Goal: Transaction & Acquisition: Purchase product/service

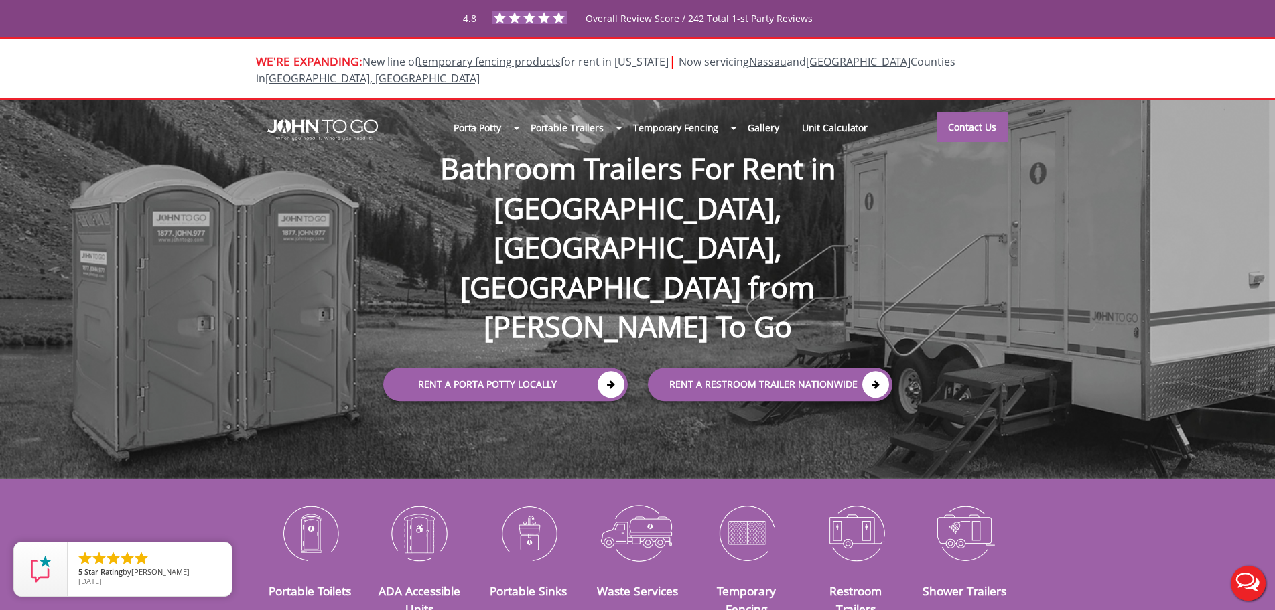
click at [202, 498] on div "Portable Toilets ADA Accessible Units Portable Sinks Waste Services Temporary F…" at bounding box center [637, 560] width 1275 height 125
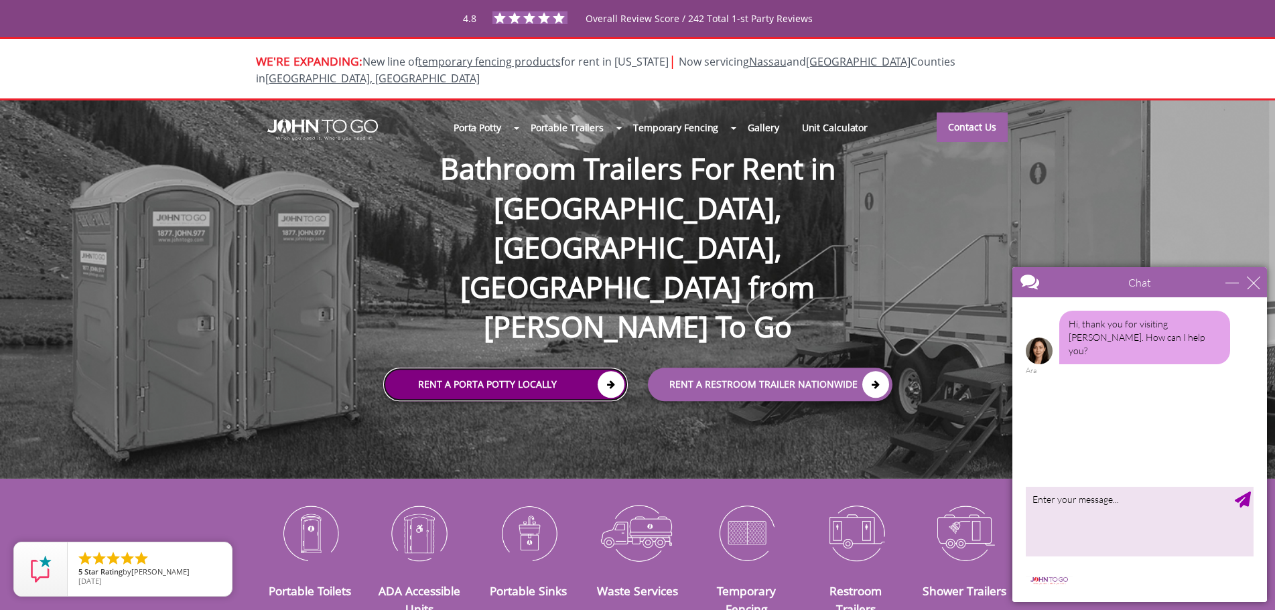
click at [569, 368] on link "Rent a Porta Potty Locally" at bounding box center [505, 384] width 245 height 33
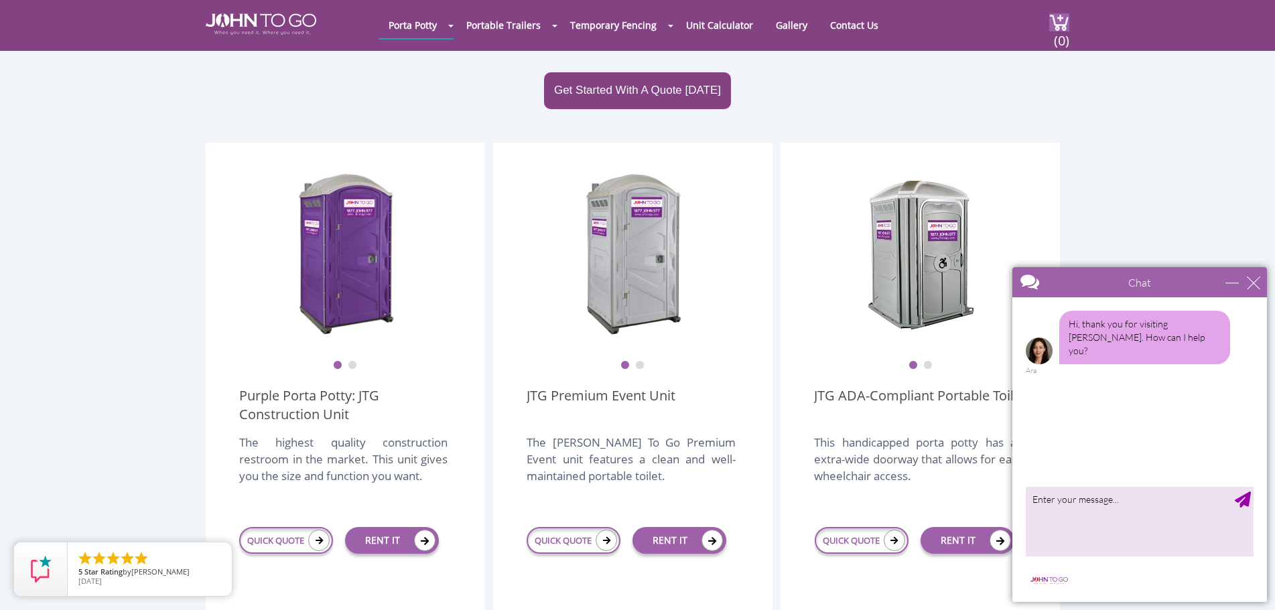
scroll to position [268, 0]
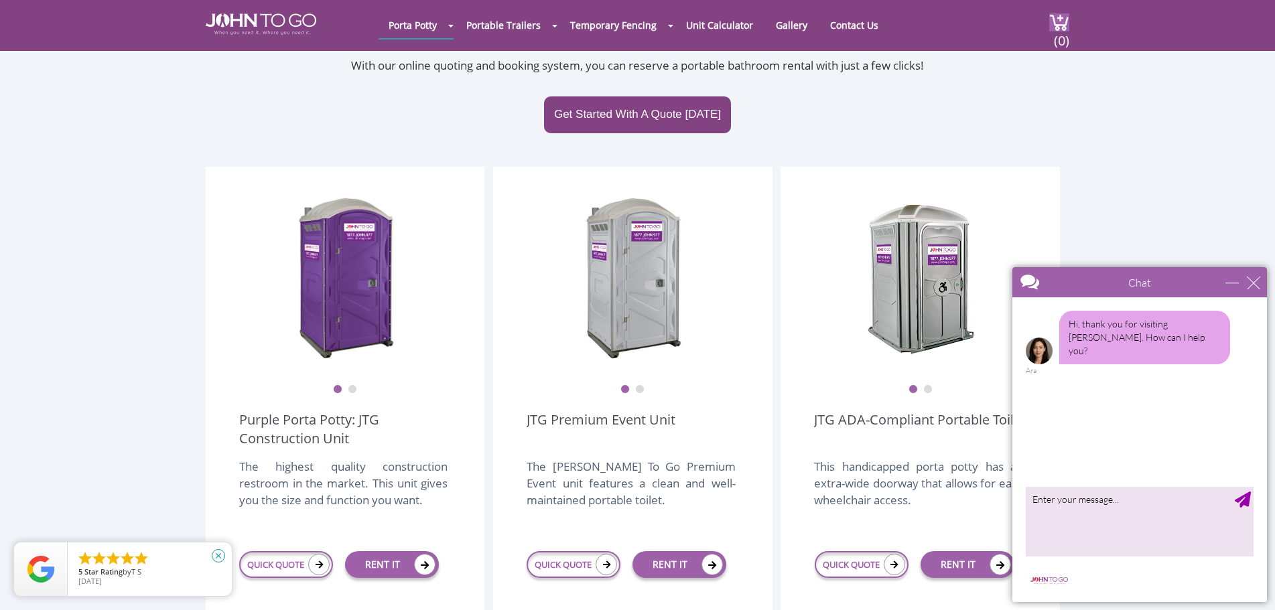
click at [216, 555] on icon "close" at bounding box center [218, 555] width 13 height 13
click at [1254, 279] on div "close" at bounding box center [1253, 282] width 13 height 13
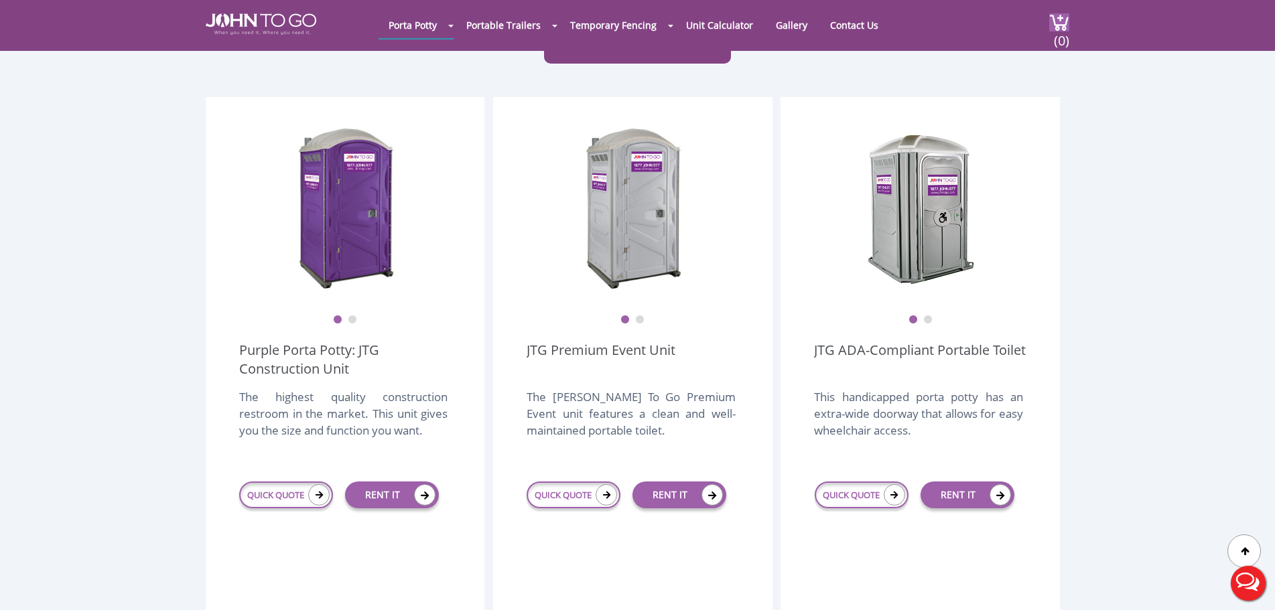
scroll to position [335, 0]
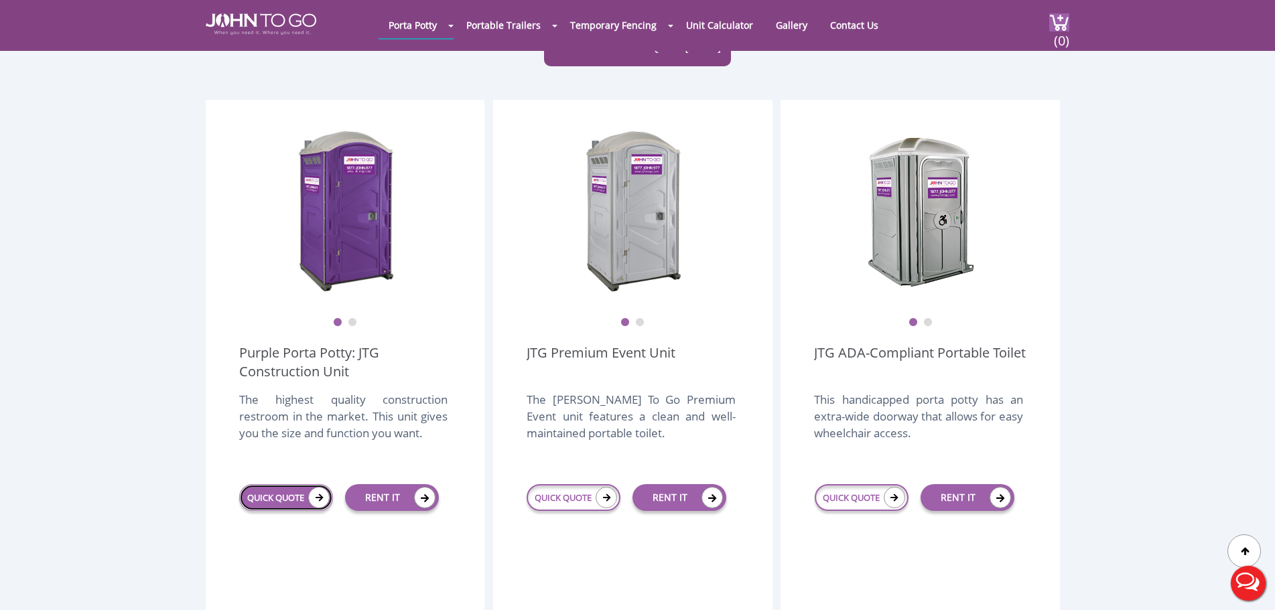
click at [281, 484] on link "QUICK QUOTE" at bounding box center [286, 497] width 94 height 27
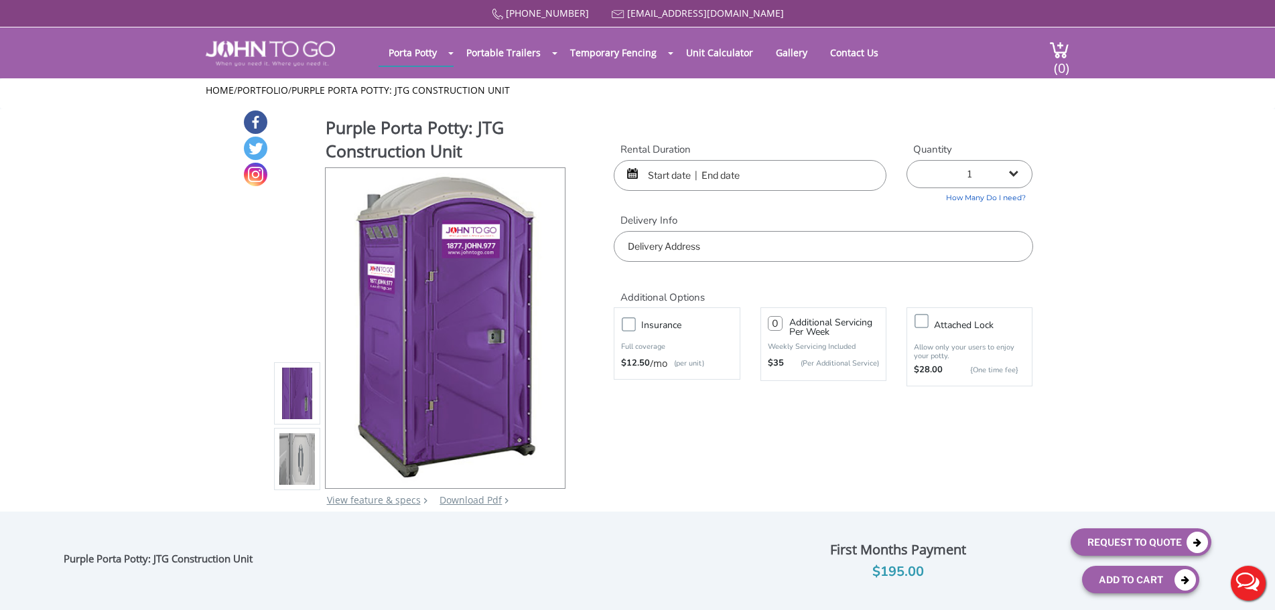
click at [679, 181] on input "text" at bounding box center [750, 175] width 273 height 31
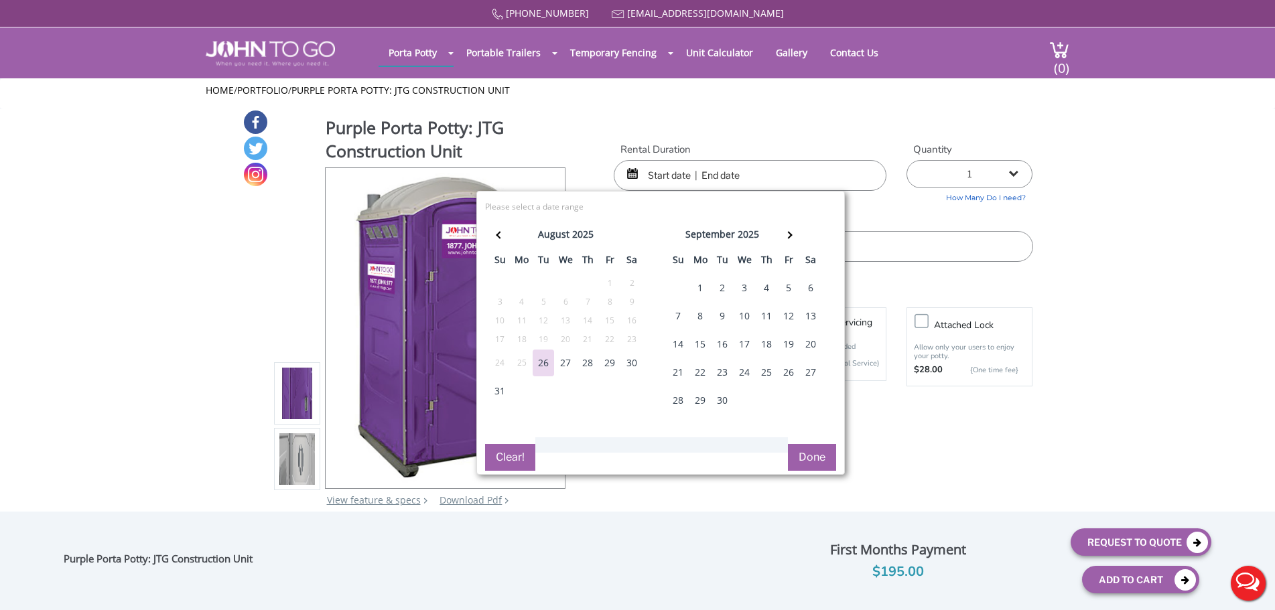
click at [610, 364] on div "29" at bounding box center [609, 363] width 21 height 27
click at [722, 289] on div "2" at bounding box center [721, 288] width 21 height 27
type input "[DATE] to [DATE]"
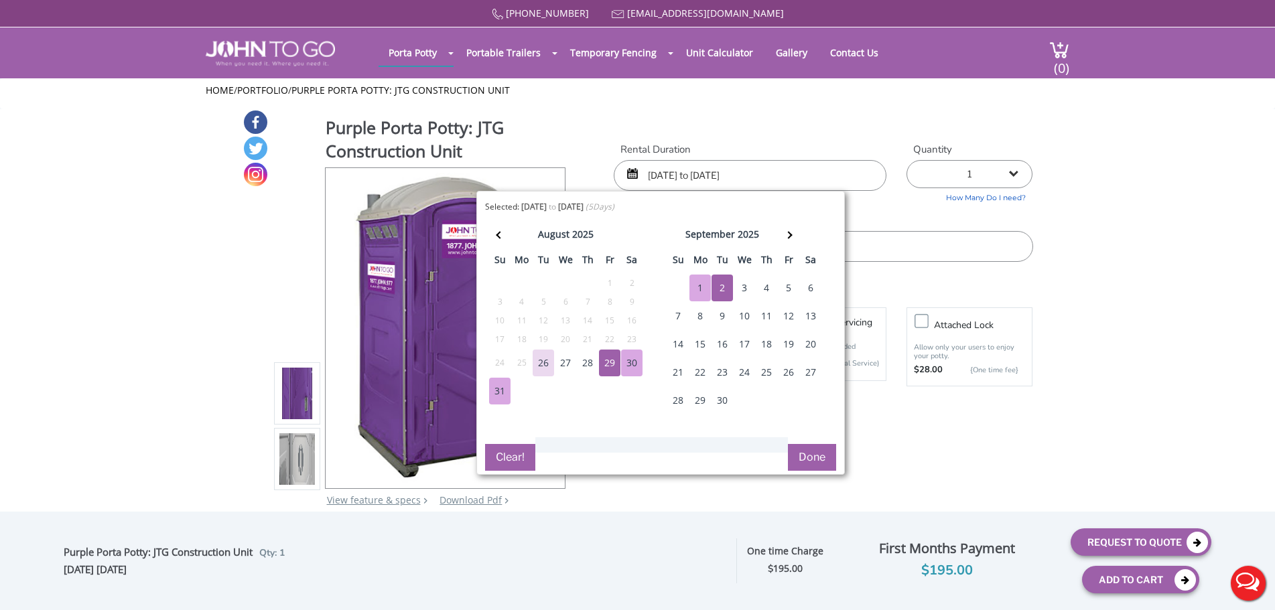
click at [811, 456] on button "Done" at bounding box center [812, 457] width 48 height 27
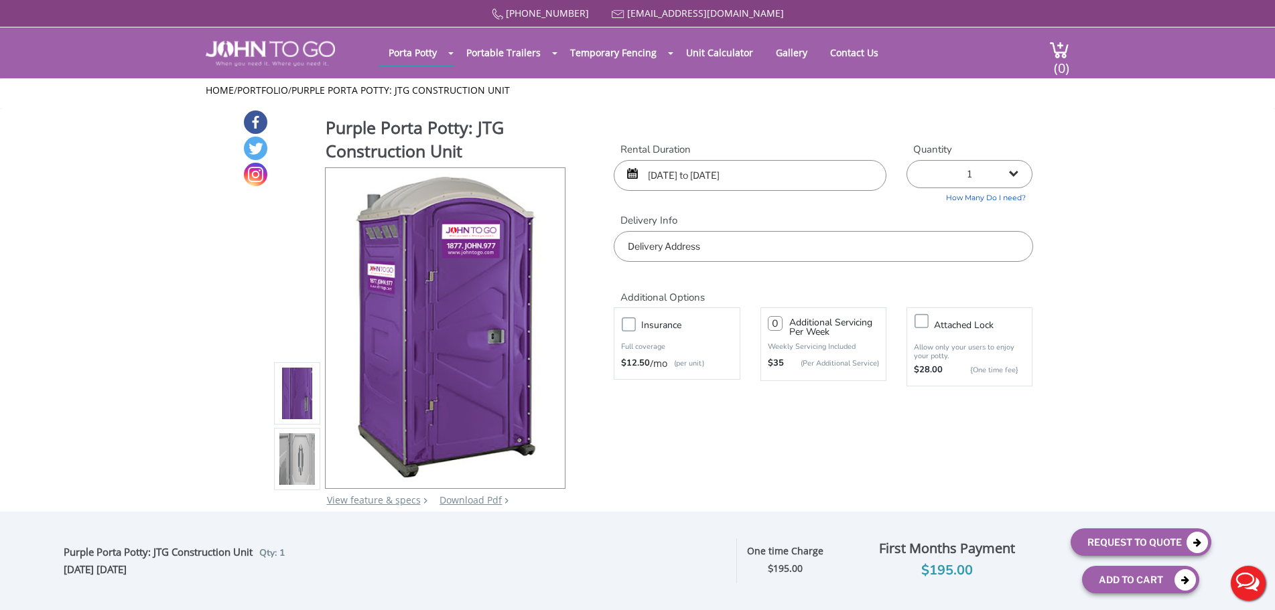
click at [996, 173] on select "1 2 (5% discount) 3 (8% discount) 4 (10% discount) 5 (12% discount) 6 (12% disc…" at bounding box center [969, 174] width 126 height 28
select select "2"
click at [906, 160] on select "1 2 (5% discount) 3 (8% discount) 4 (10% discount) 5 (12% discount) 6 (12% disc…" at bounding box center [969, 174] width 126 height 28
click at [959, 177] on select "1 2 (5% discount) 3 (8% discount) 4 (10% discount) 5 (12% discount) 6 (12% disc…" at bounding box center [969, 174] width 126 height 28
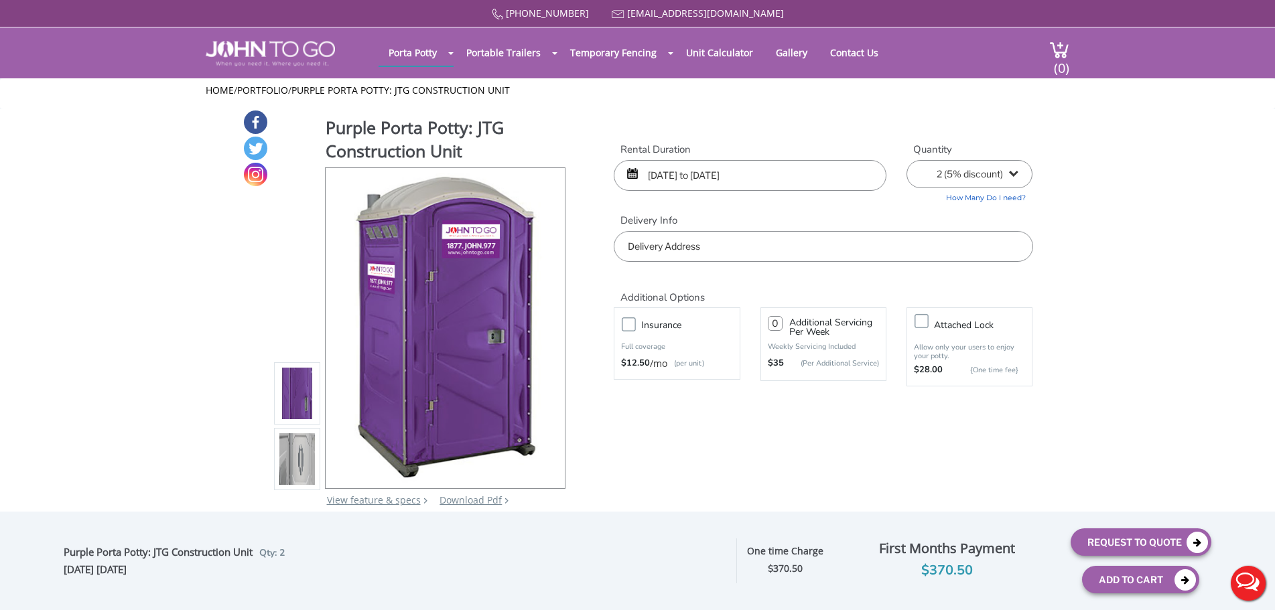
click at [844, 243] on input "text" at bounding box center [823, 246] width 419 height 31
click at [699, 242] on input "[STREET_ADDRESS]" at bounding box center [823, 246] width 419 height 31
drag, startPoint x: 860, startPoint y: 243, endPoint x: 701, endPoint y: 249, distance: 158.9
click at [701, 249] on input "[STREET_ADDRESS]" at bounding box center [823, 246] width 419 height 31
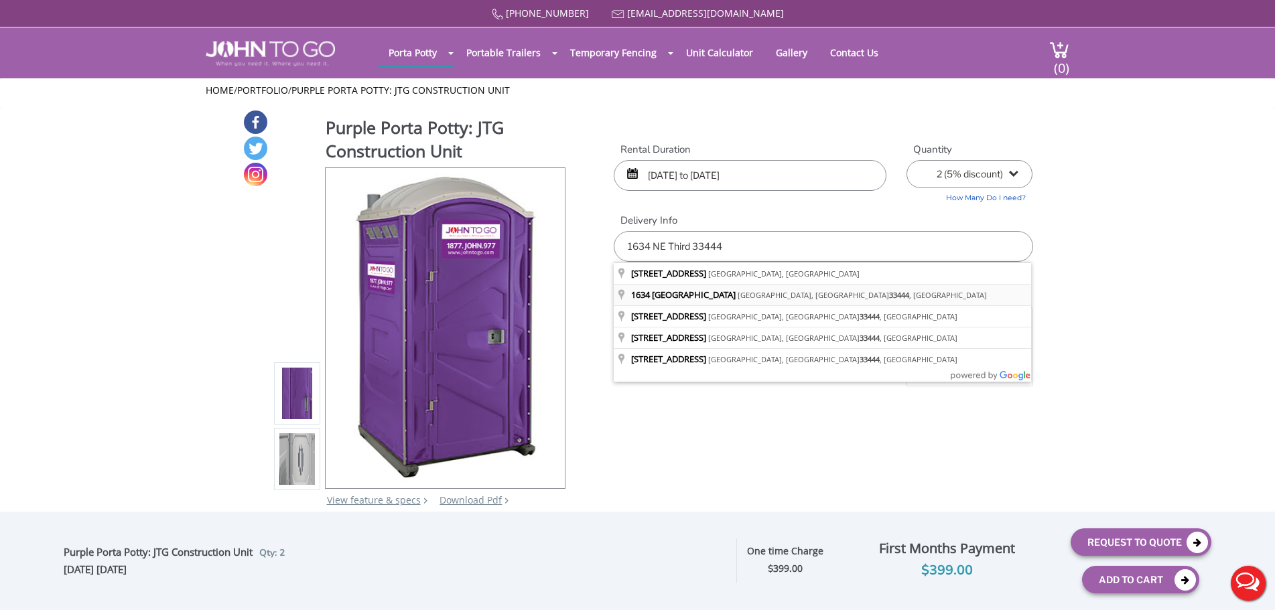
type input "[STREET_ADDRESS]"
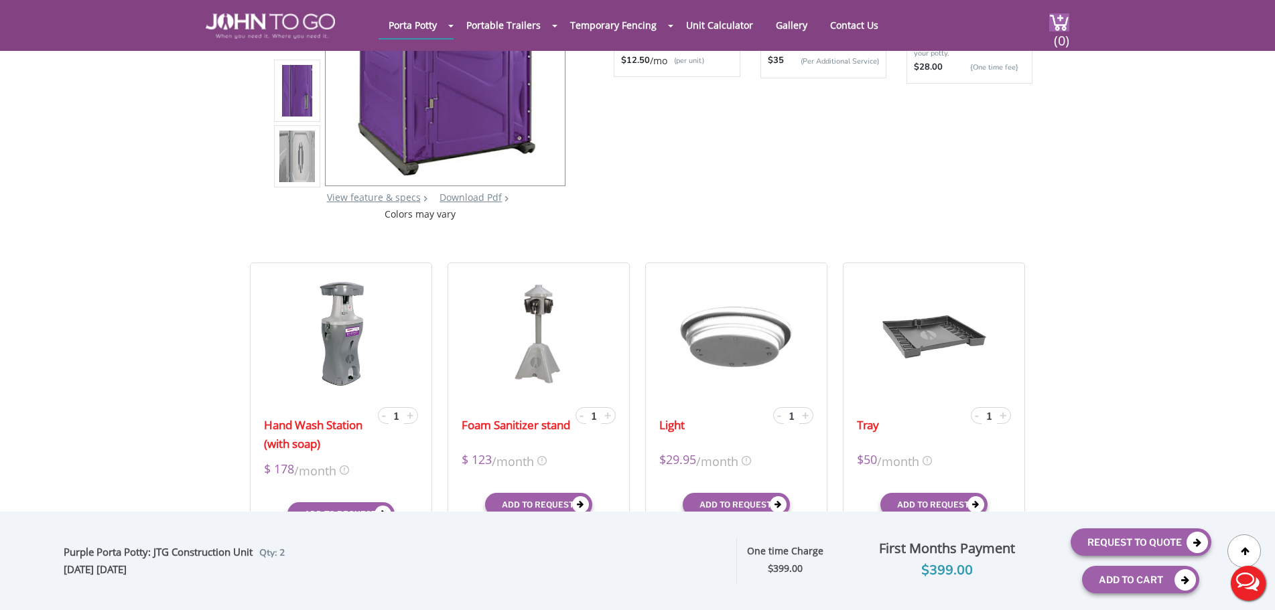
scroll to position [402, 0]
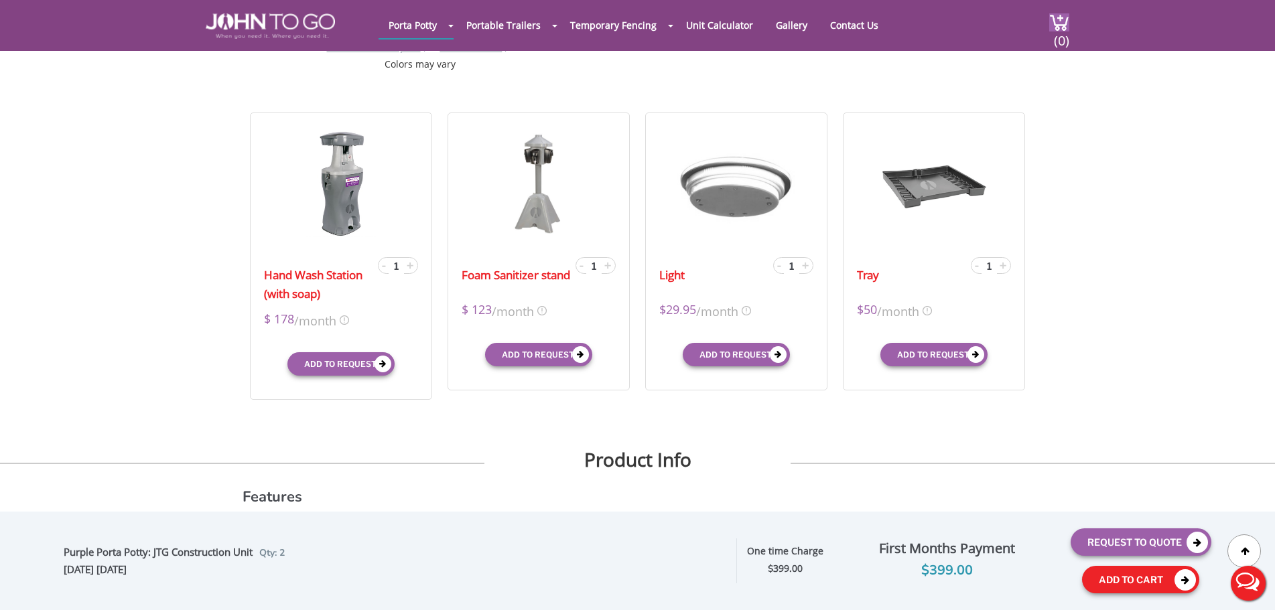
click at [1116, 586] on button "Add To Cart" at bounding box center [1140, 579] width 117 height 27
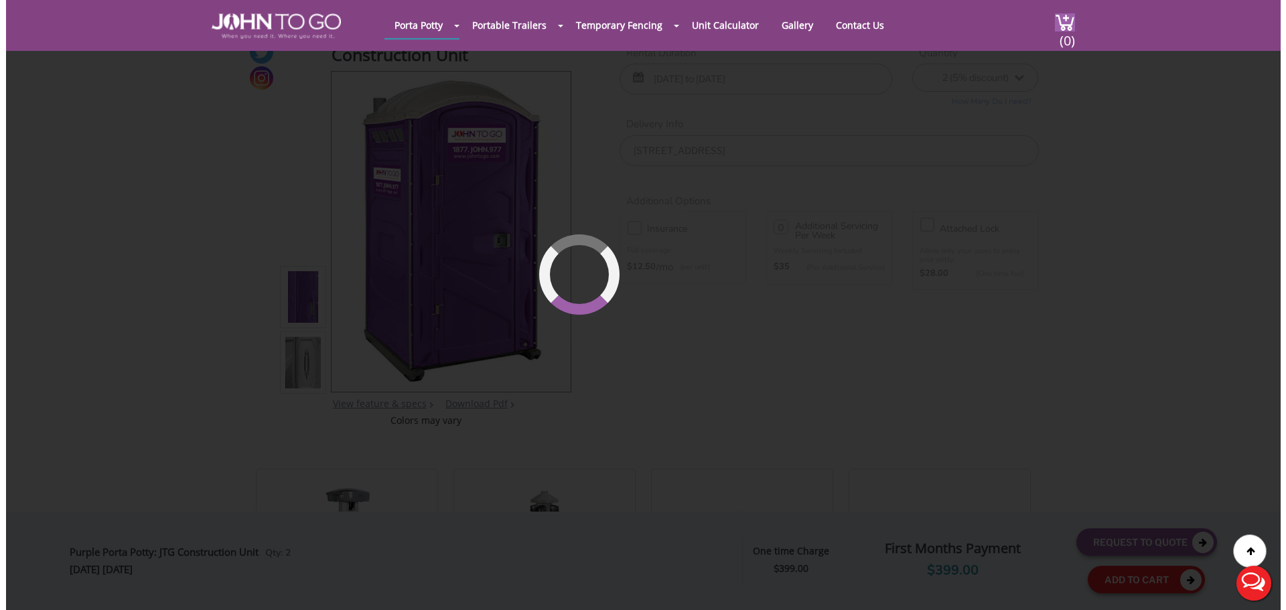
scroll to position [0, 0]
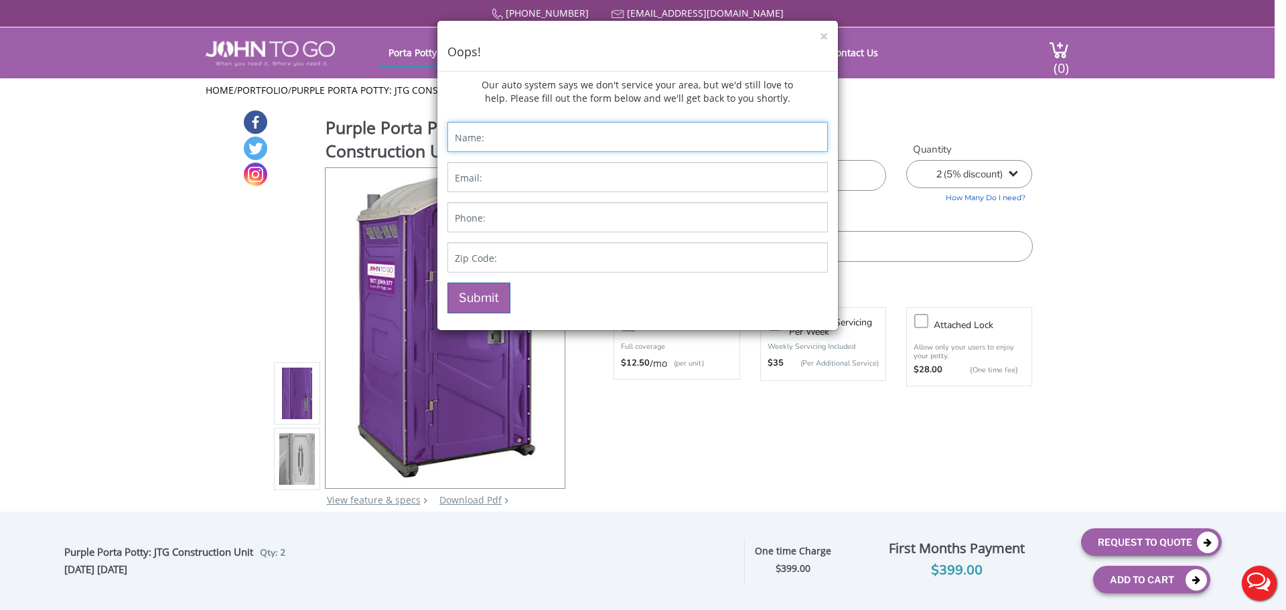
click at [665, 133] on input "Contact form" at bounding box center [638, 137] width 381 height 30
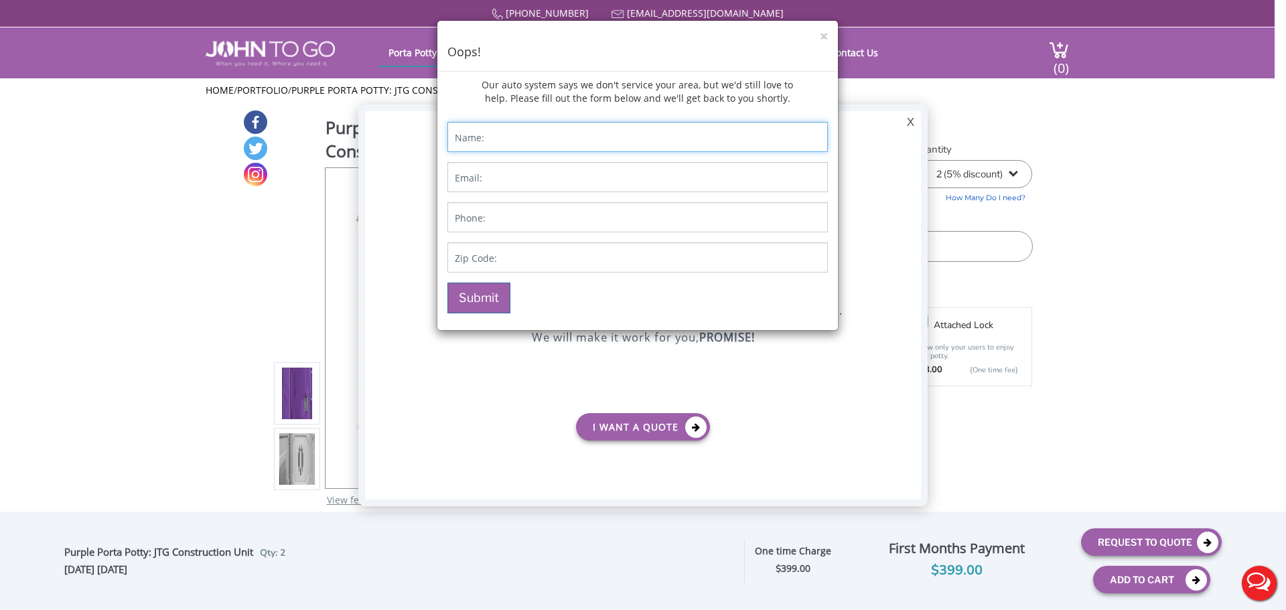
type input "[PERSON_NAME]"
type input "[EMAIL_ADDRESS][DOMAIN_NAME]"
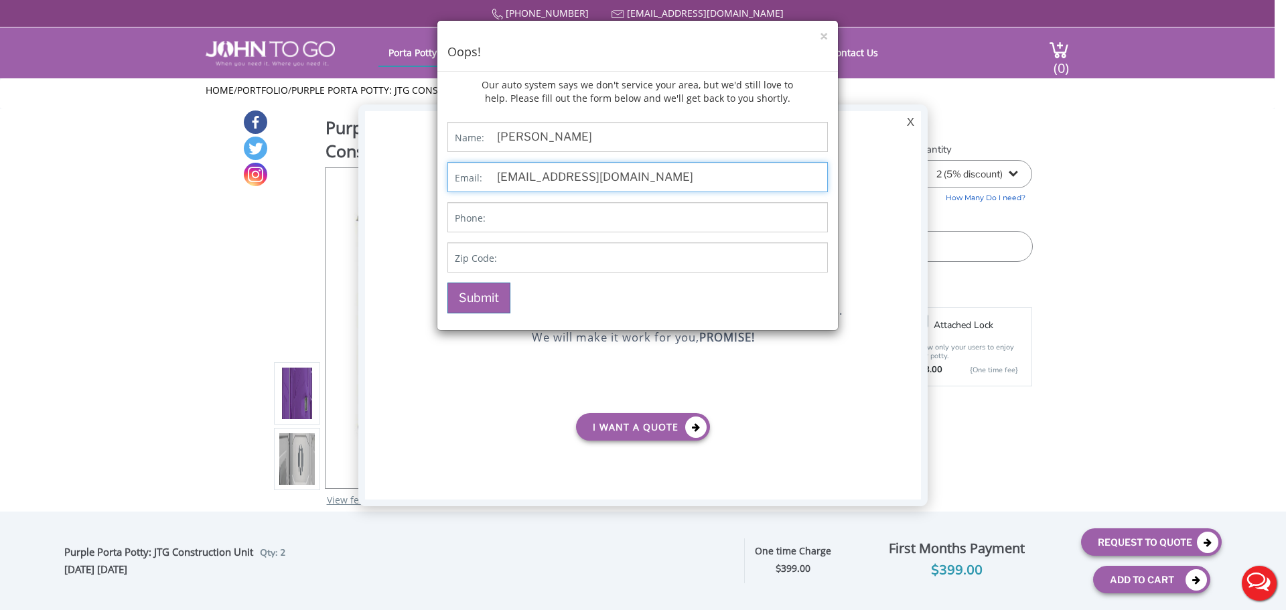
type input "8139093784"
type input "33487"
drag, startPoint x: 644, startPoint y: 176, endPoint x: 444, endPoint y: 168, distance: 200.4
click at [444, 168] on div "Name: [PERSON_NAME] Email: [EMAIL_ADDRESS][DOMAIN_NAME] Phone: [PHONE_NUMBER] Z…" at bounding box center [637, 221] width 401 height 218
click at [513, 178] on input "da;[EMAIL_ADDRESS][DOMAIN_NAME]" at bounding box center [638, 177] width 381 height 30
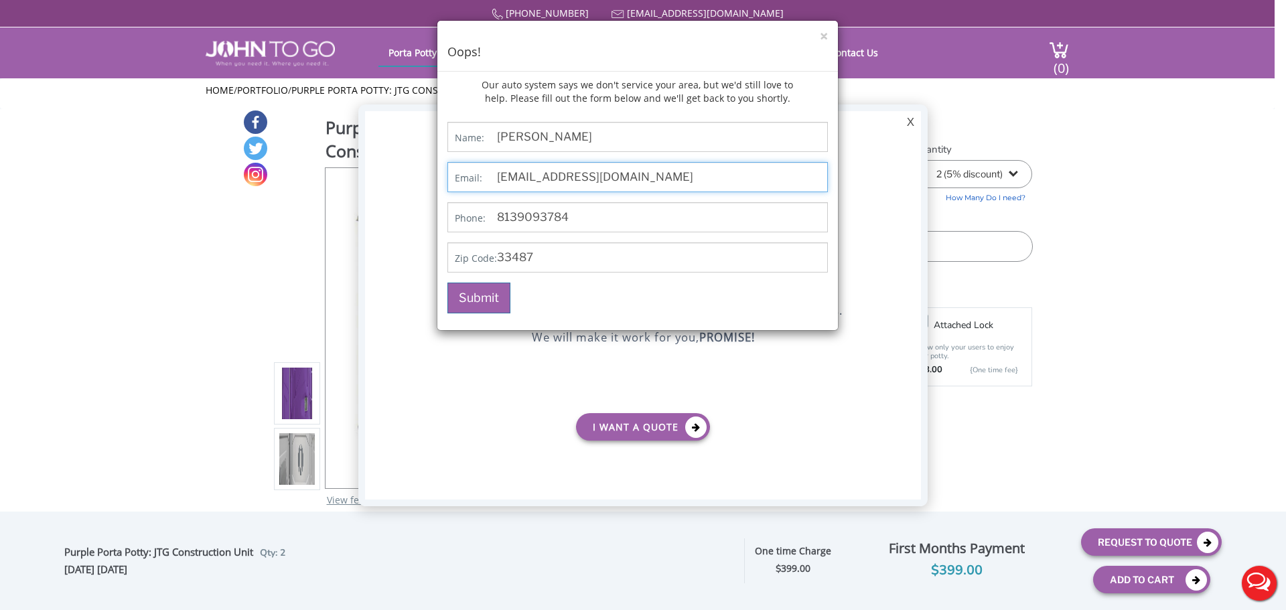
type input "[EMAIL_ADDRESS][DOMAIN_NAME]"
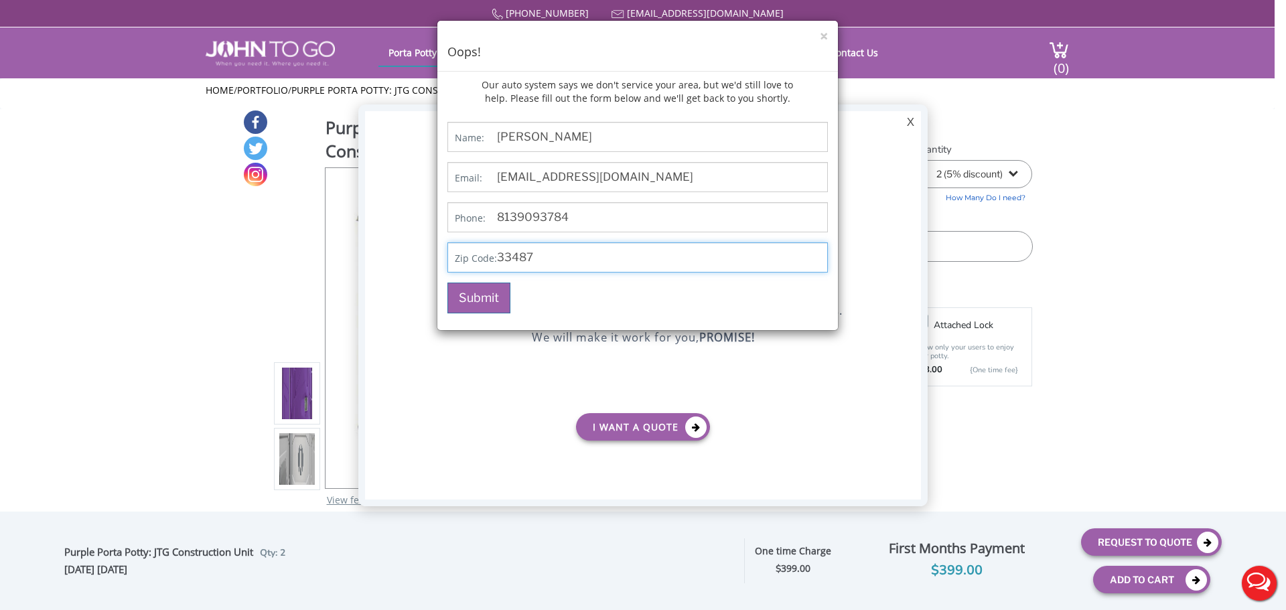
click at [559, 261] on input "33487" at bounding box center [638, 258] width 381 height 30
type input "33487"
click at [671, 297] on p "Submit" at bounding box center [638, 298] width 381 height 31
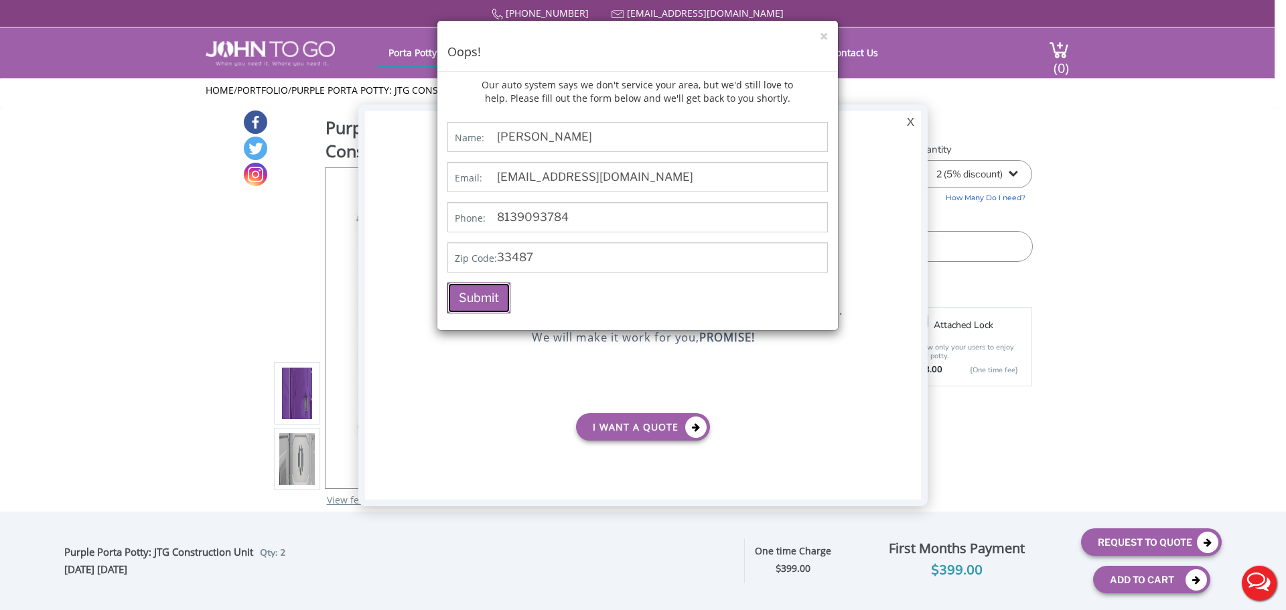
click at [482, 293] on button "Submit" at bounding box center [479, 298] width 63 height 31
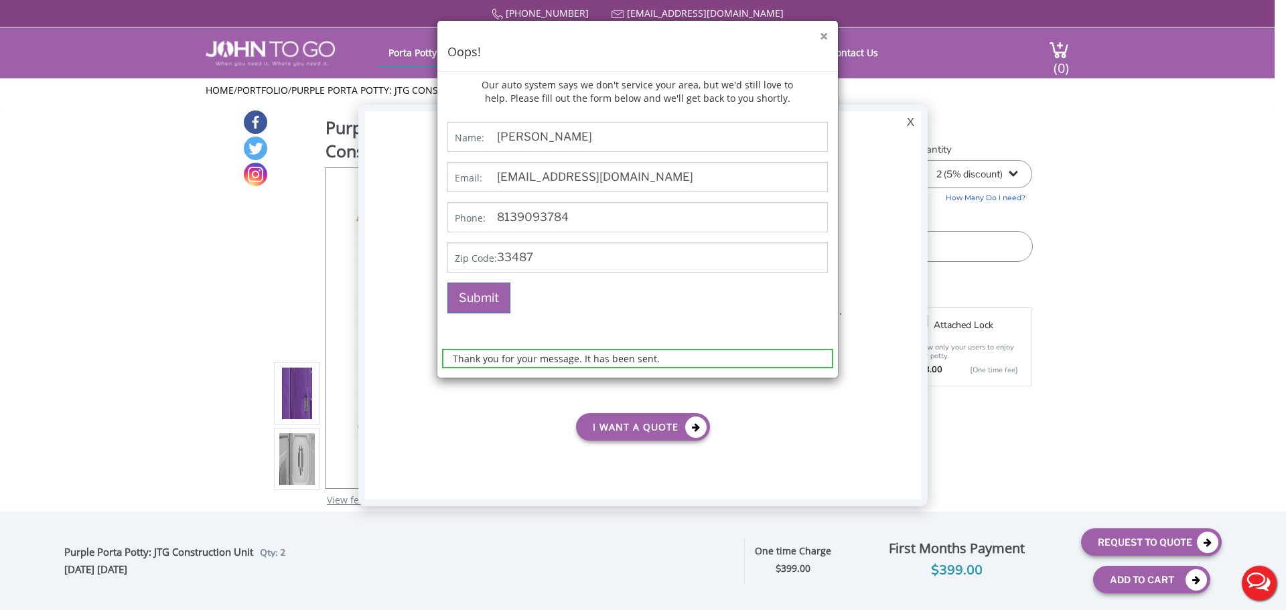
click at [825, 40] on button "×" at bounding box center [824, 36] width 8 height 14
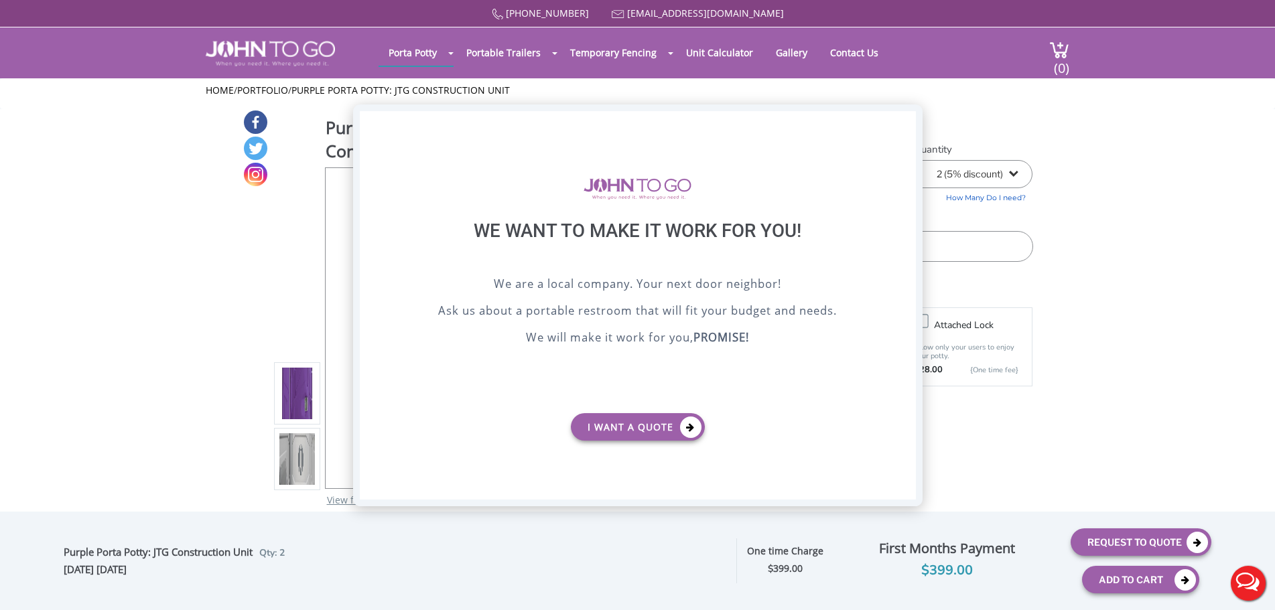
click at [900, 125] on div "X" at bounding box center [904, 122] width 21 height 23
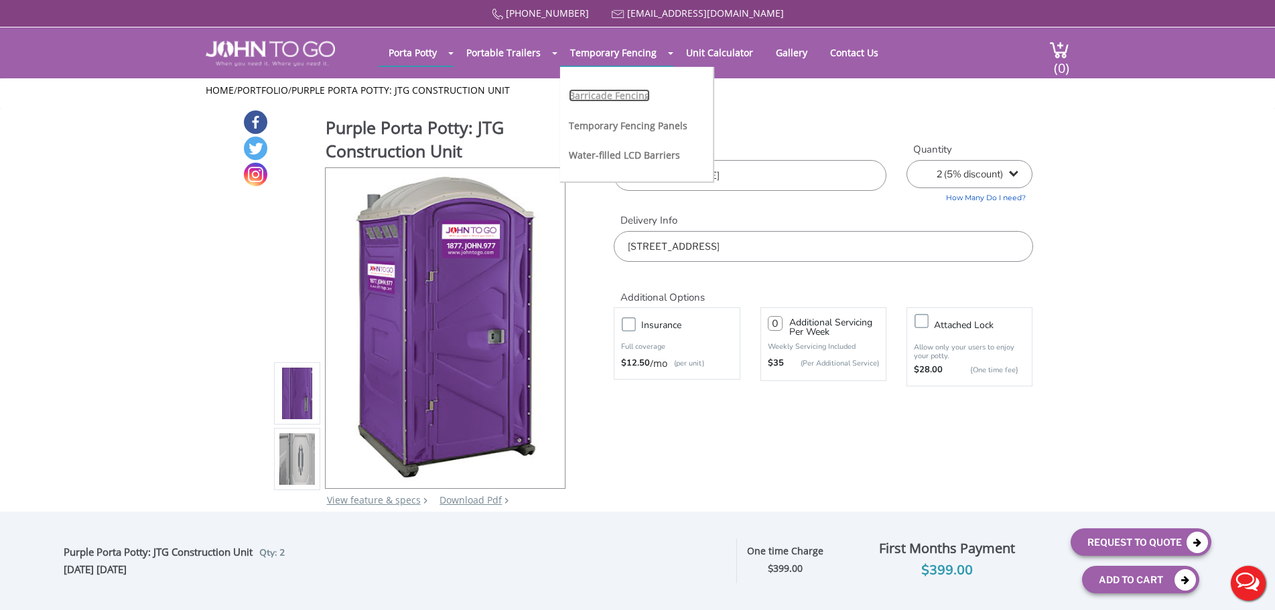
click at [625, 96] on link "Barricade Fencing" at bounding box center [609, 95] width 81 height 13
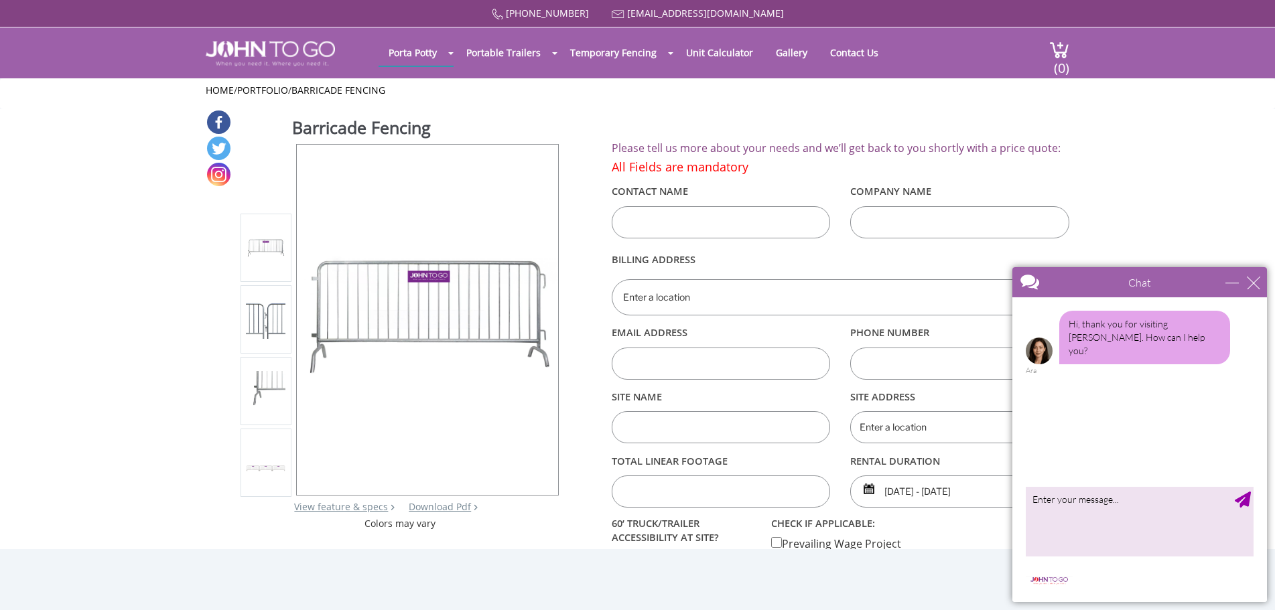
click at [1260, 284] on div "Chat" at bounding box center [1139, 282] width 255 height 30
click at [1255, 285] on div "close" at bounding box center [1253, 282] width 13 height 13
